Goal: Navigation & Orientation: Find specific page/section

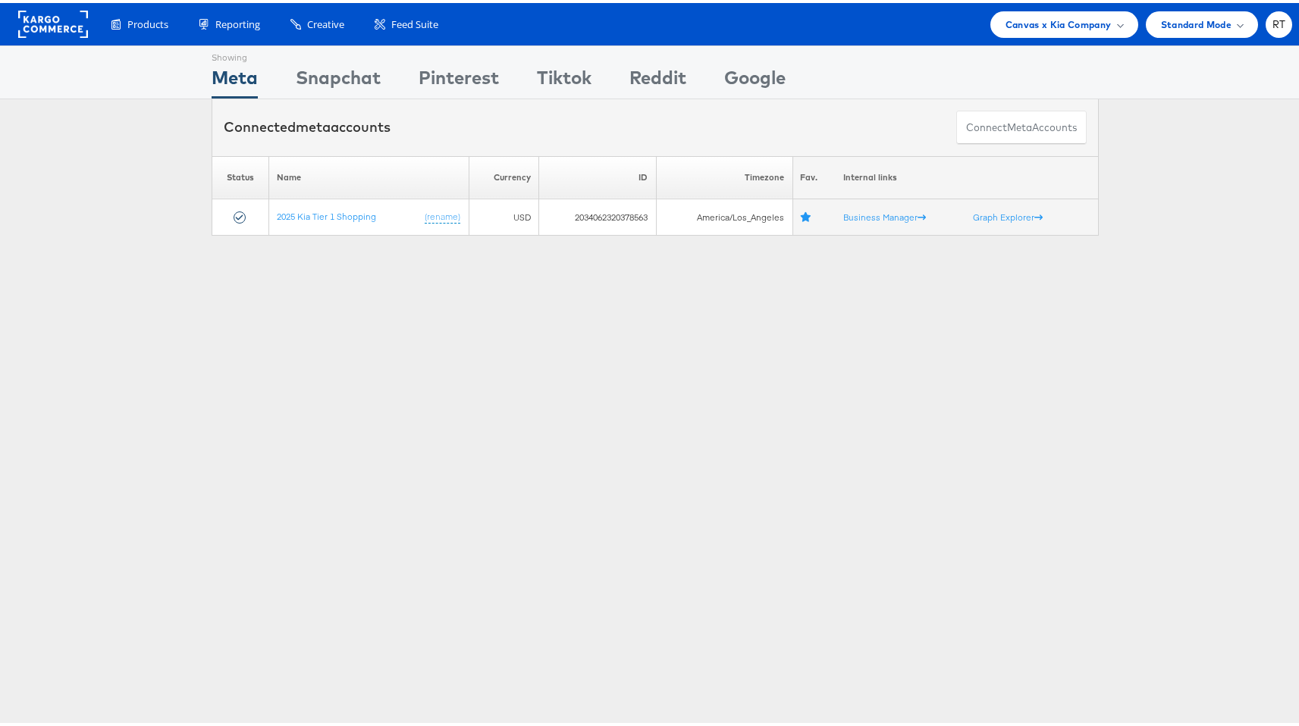
drag, startPoint x: 367, startPoint y: 292, endPoint x: 221, endPoint y: 183, distance: 181.9
click at [366, 292] on div "Showing Meta Showing Snapchat Showing Pinterest Showing Tiktok Showing Reddit S…" at bounding box center [655, 421] width 1310 height 758
click at [68, 16] on rect at bounding box center [53, 21] width 70 height 27
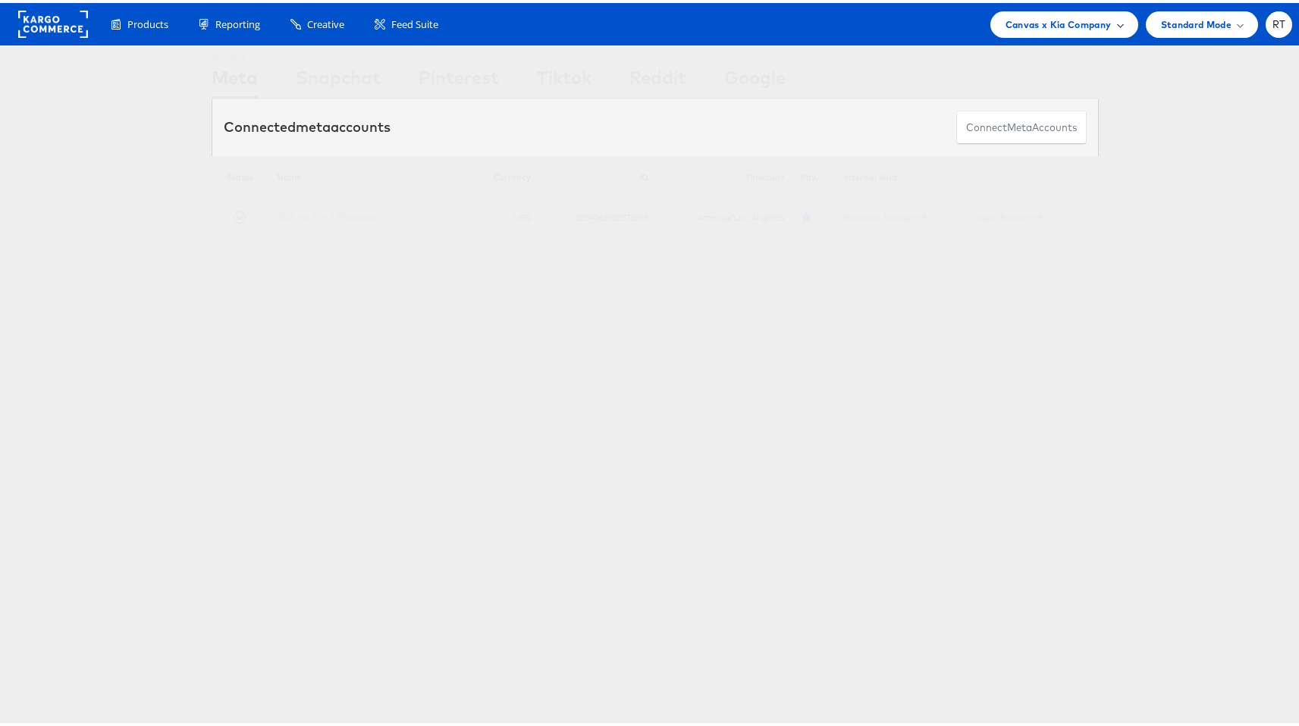
click at [1078, 23] on span "Canvas x Kia Company" at bounding box center [1058, 22] width 106 height 16
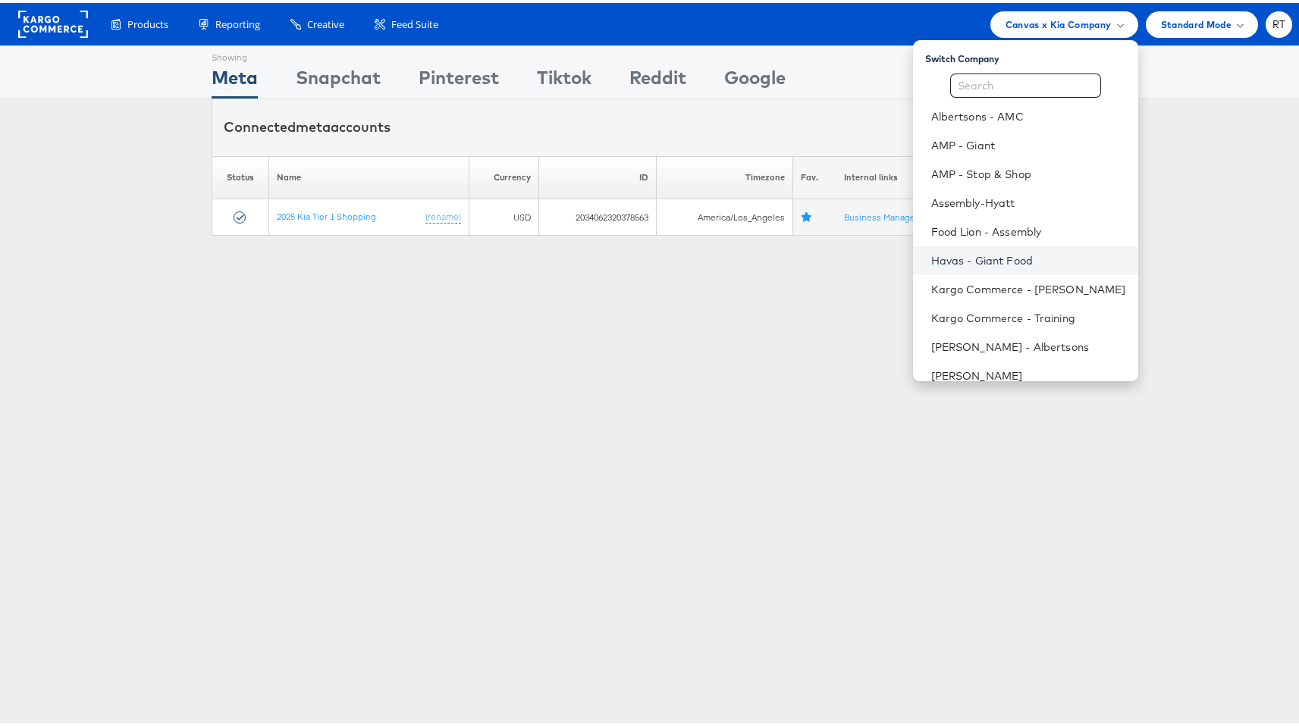
click at [1020, 252] on link "Havas - Giant Food" at bounding box center [1028, 257] width 195 height 15
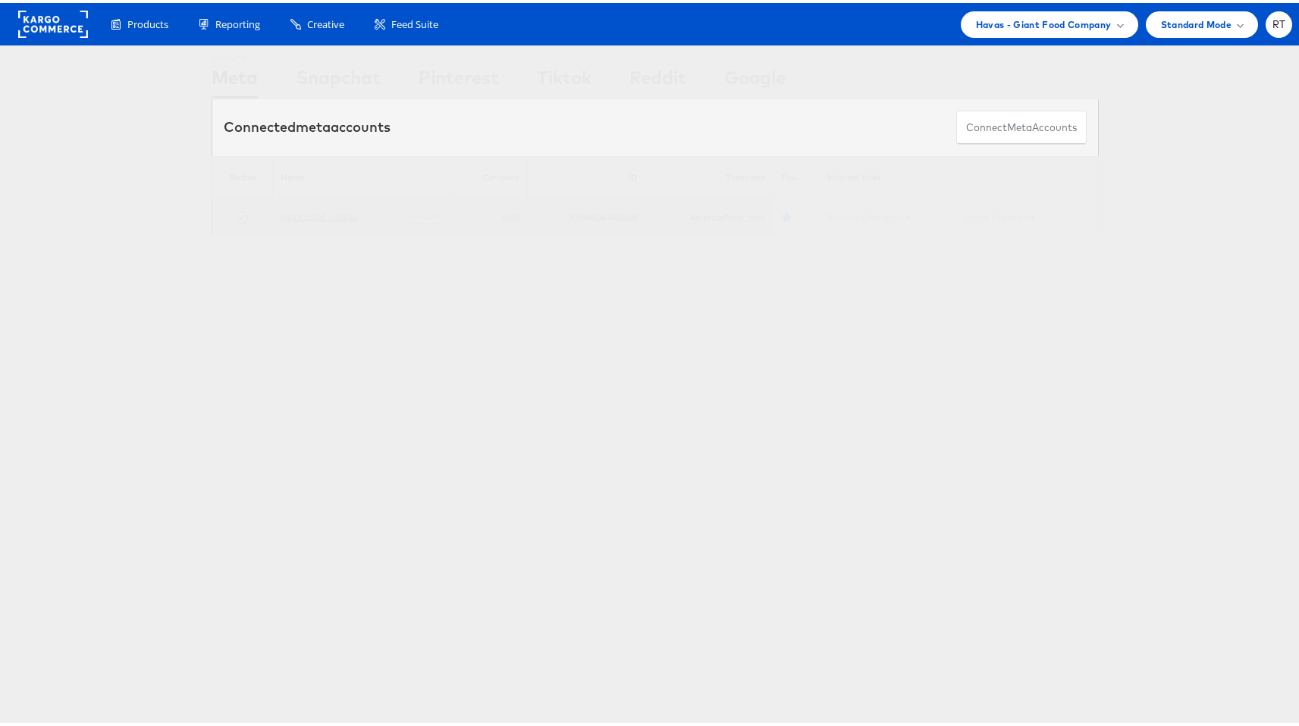
click at [312, 212] on link "Giant Food - Havas" at bounding box center [318, 213] width 77 height 11
